Goal: Browse casually

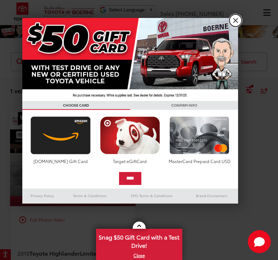
click at [237, 22] on link "X" at bounding box center [235, 20] width 12 height 12
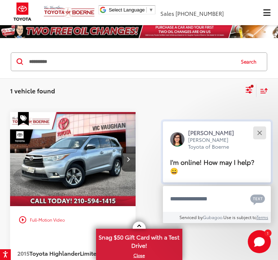
click at [263, 135] on button "Close" at bounding box center [259, 132] width 15 height 15
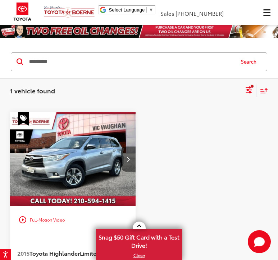
click at [127, 160] on icon "Next image" at bounding box center [128, 159] width 3 height 5
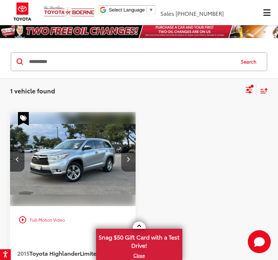
click at [127, 160] on icon "Next image" at bounding box center [128, 159] width 3 height 5
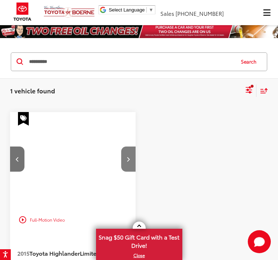
scroll to position [0, 0]
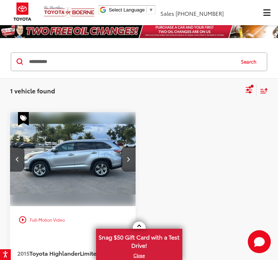
click at [129, 160] on icon "Next image" at bounding box center [128, 159] width 3 height 5
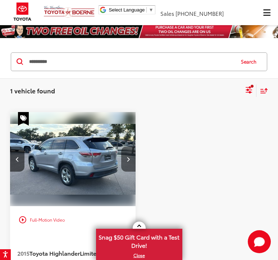
click at [130, 159] on button "Next image" at bounding box center [128, 159] width 14 height 25
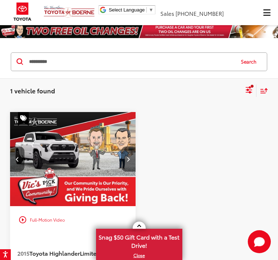
click at [130, 159] on button "Next image" at bounding box center [128, 159] width 14 height 25
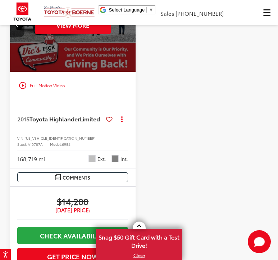
scroll to position [144, 0]
